Goal: Task Accomplishment & Management: Use online tool/utility

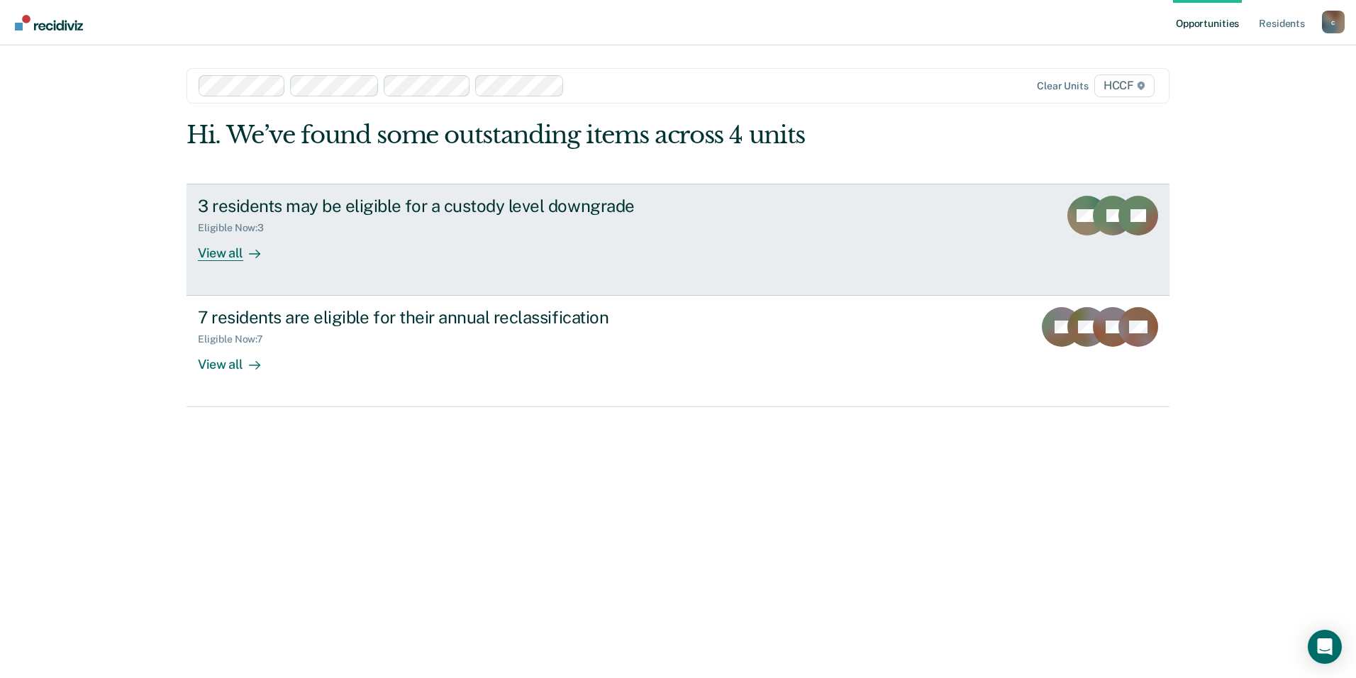
click at [244, 237] on div "View all" at bounding box center [237, 247] width 79 height 28
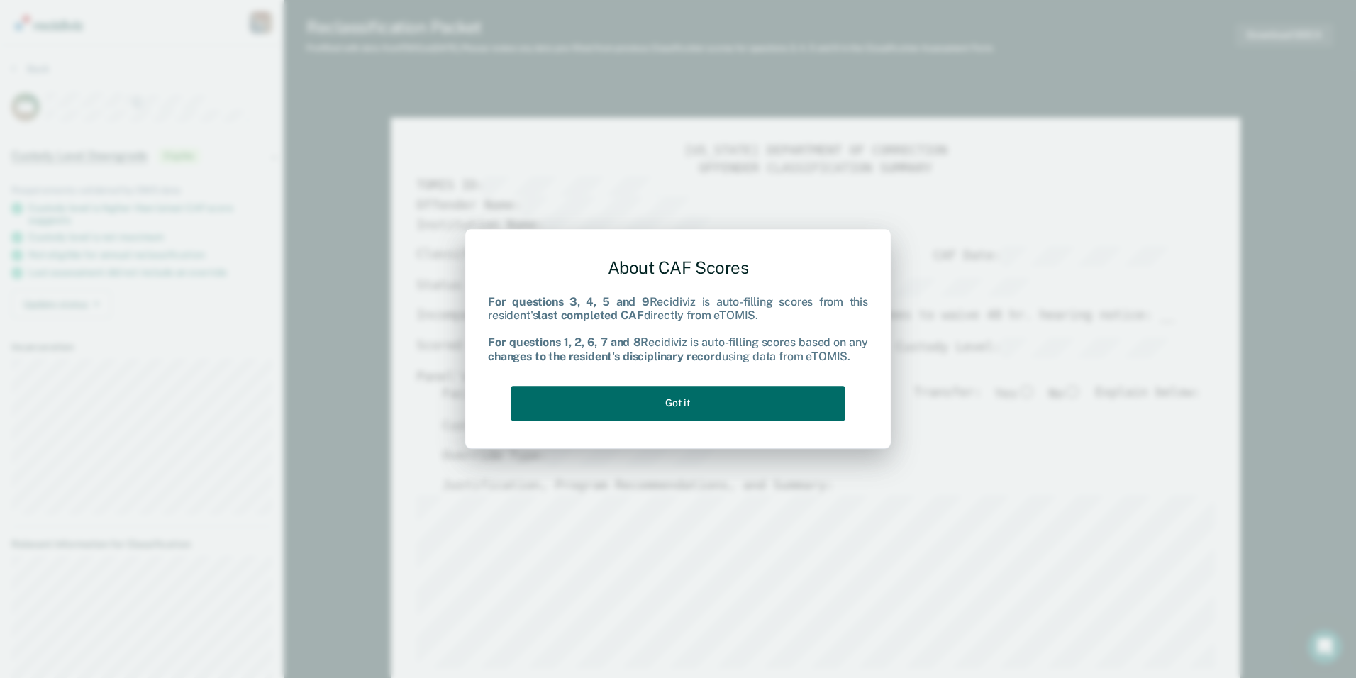
type textarea "x"
click at [720, 409] on button "Got it" at bounding box center [678, 403] width 335 height 35
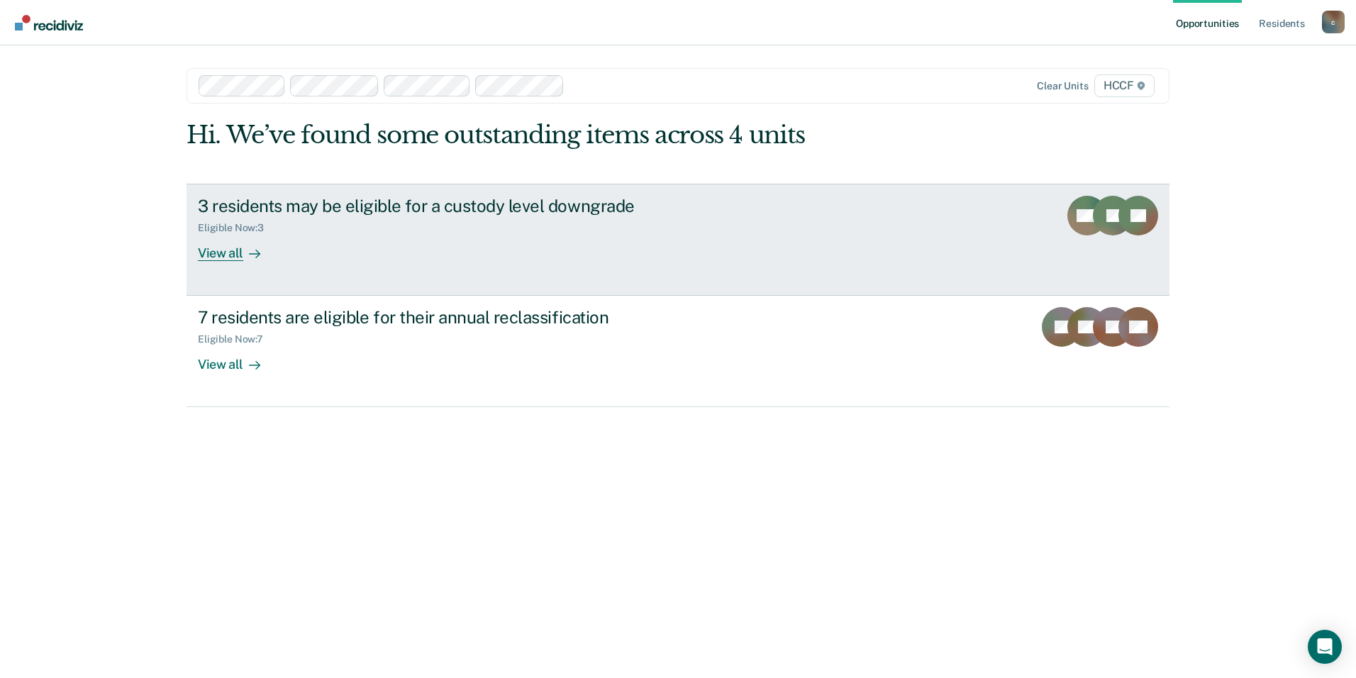
click at [265, 256] on div "View all" at bounding box center [237, 247] width 79 height 28
